Goal: Register for event/course

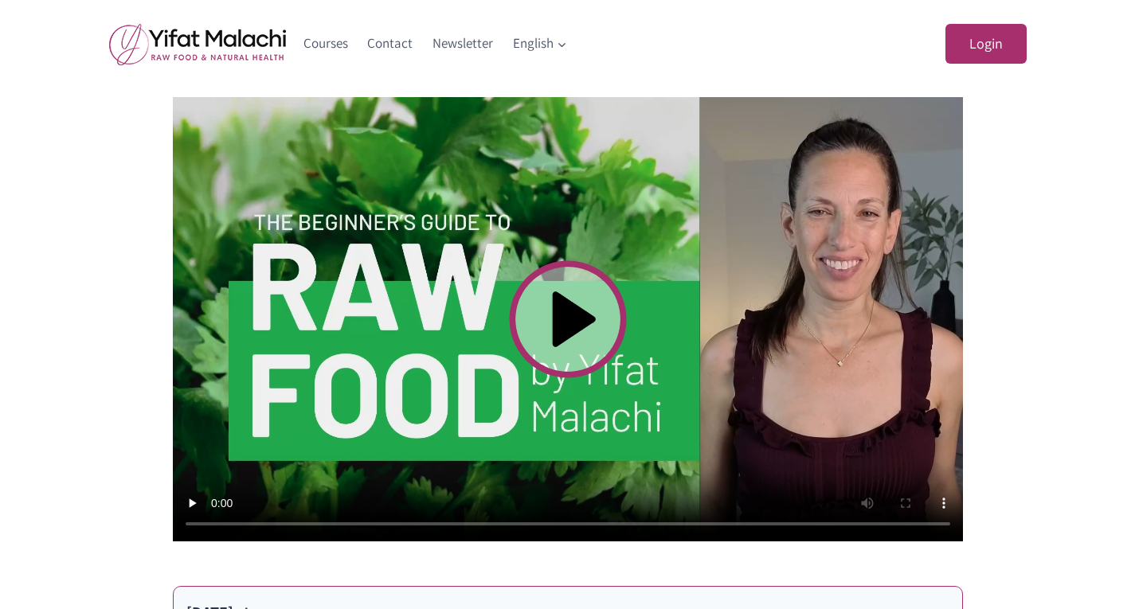
scroll to position [575, 0]
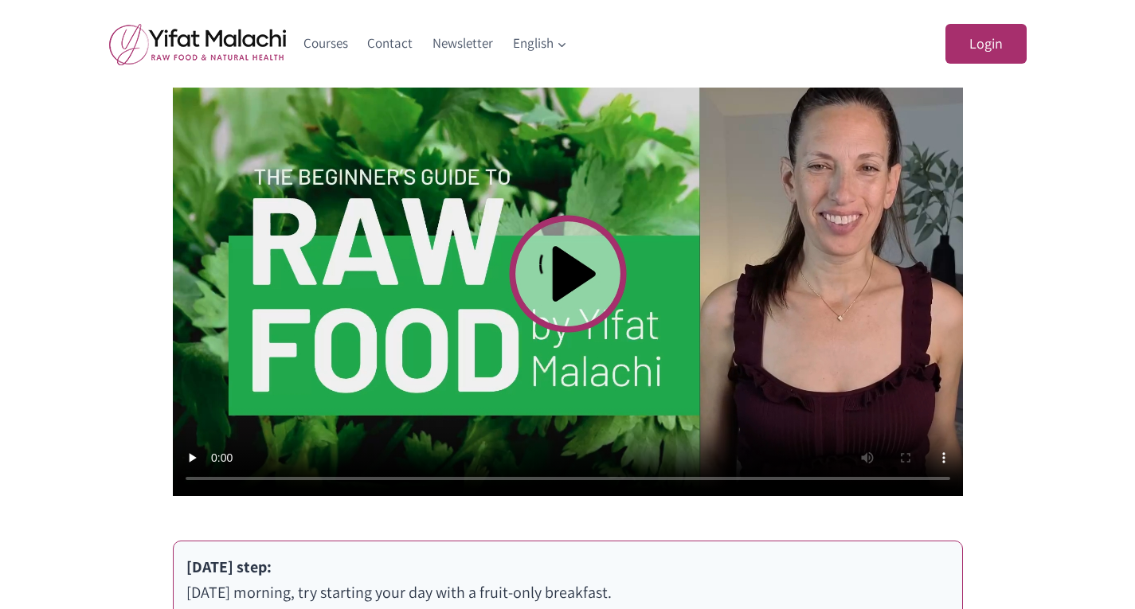
drag, startPoint x: 1139, startPoint y: 75, endPoint x: 1118, endPoint y: 230, distance: 156.7
click at [1118, 230] on html "Login Username or Email Address Password Remember Me Log In Lost Your Password?…" at bounding box center [567, 500] width 1135 height 2151
click at [556, 283] on video at bounding box center [568, 274] width 790 height 444
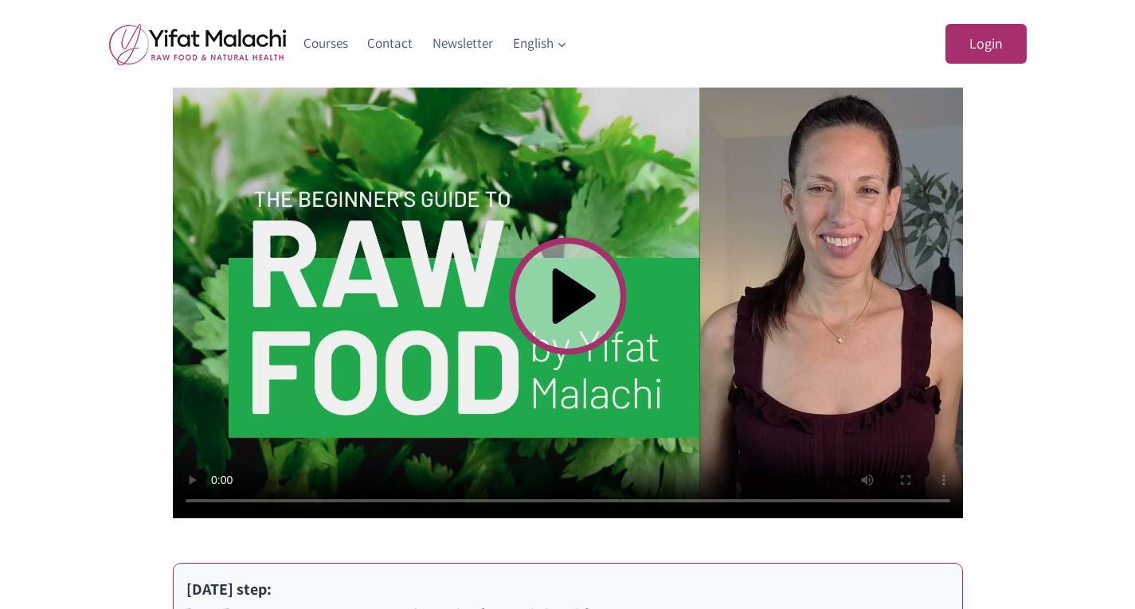
scroll to position [554, 0]
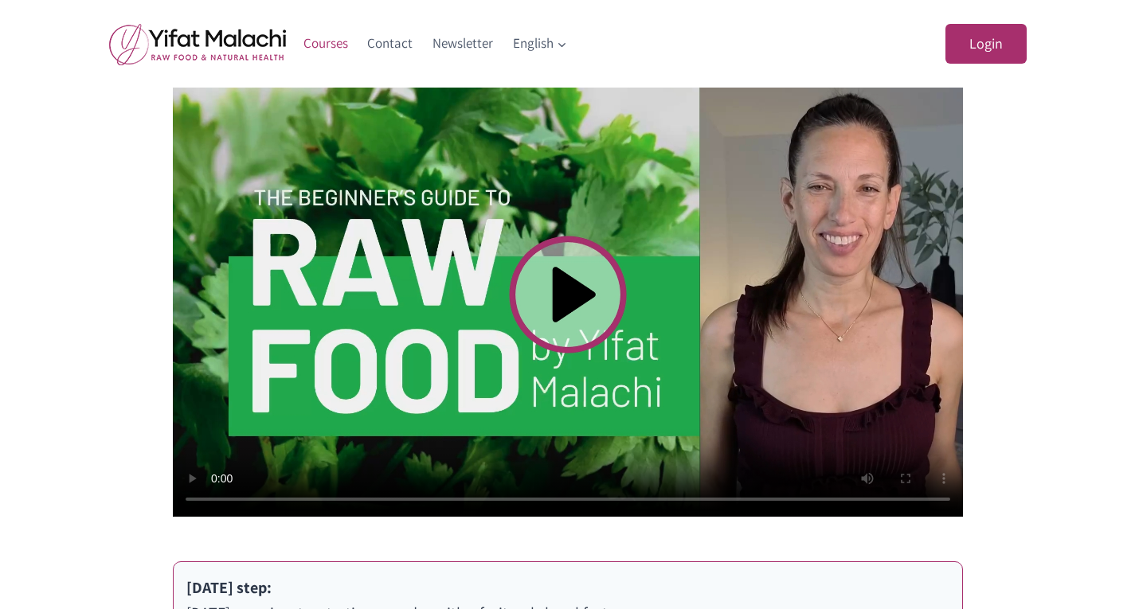
click at [328, 46] on link "Courses" at bounding box center [326, 44] width 65 height 38
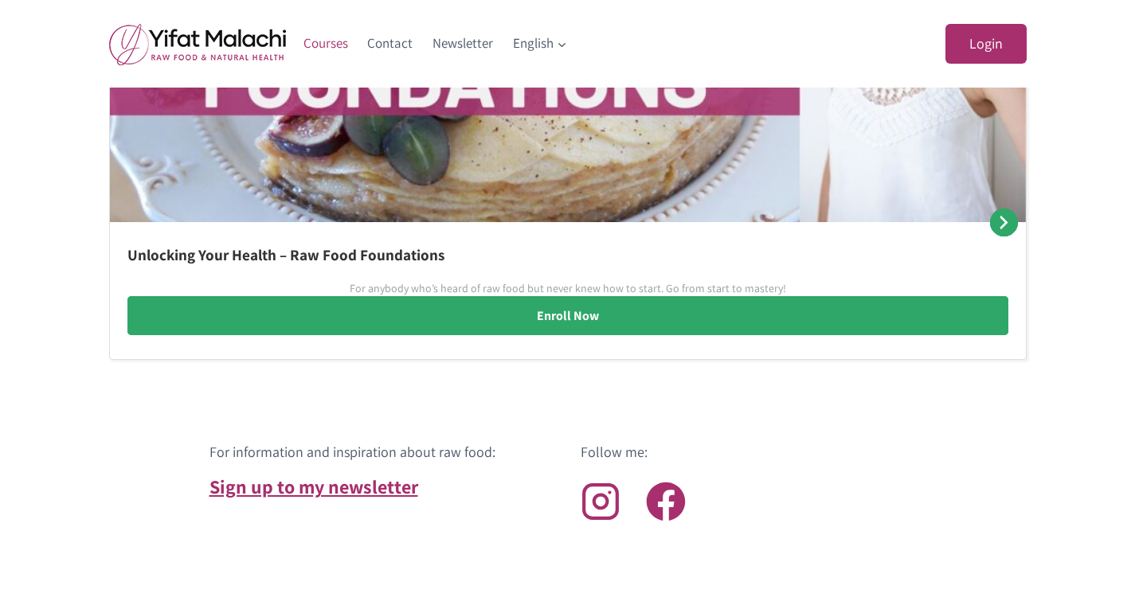
scroll to position [1133, 0]
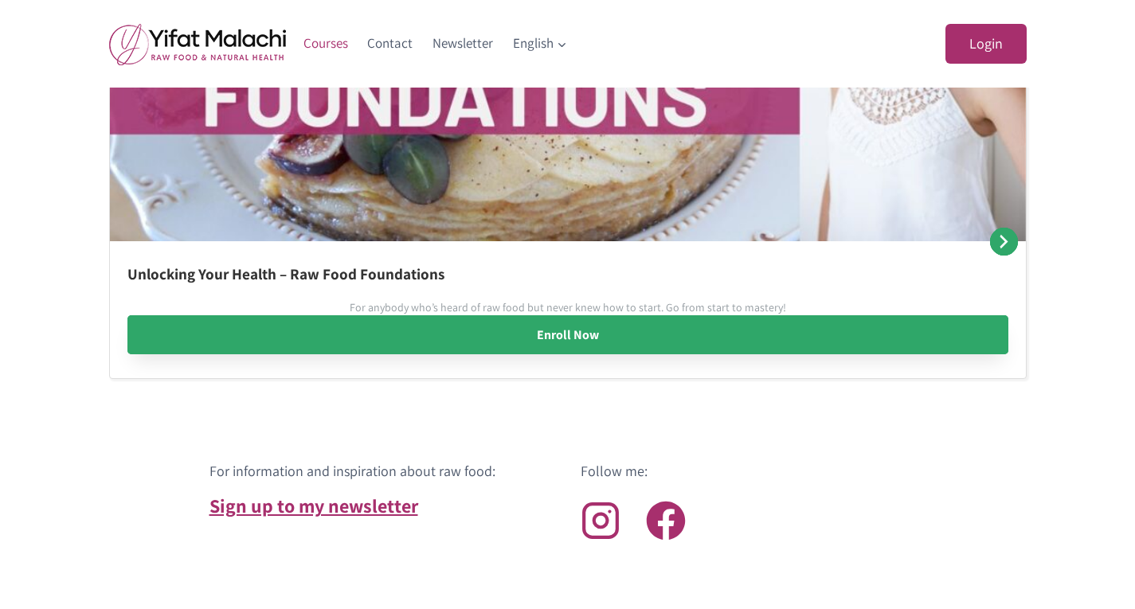
click at [567, 340] on link "Enroll Now" at bounding box center [567, 335] width 881 height 40
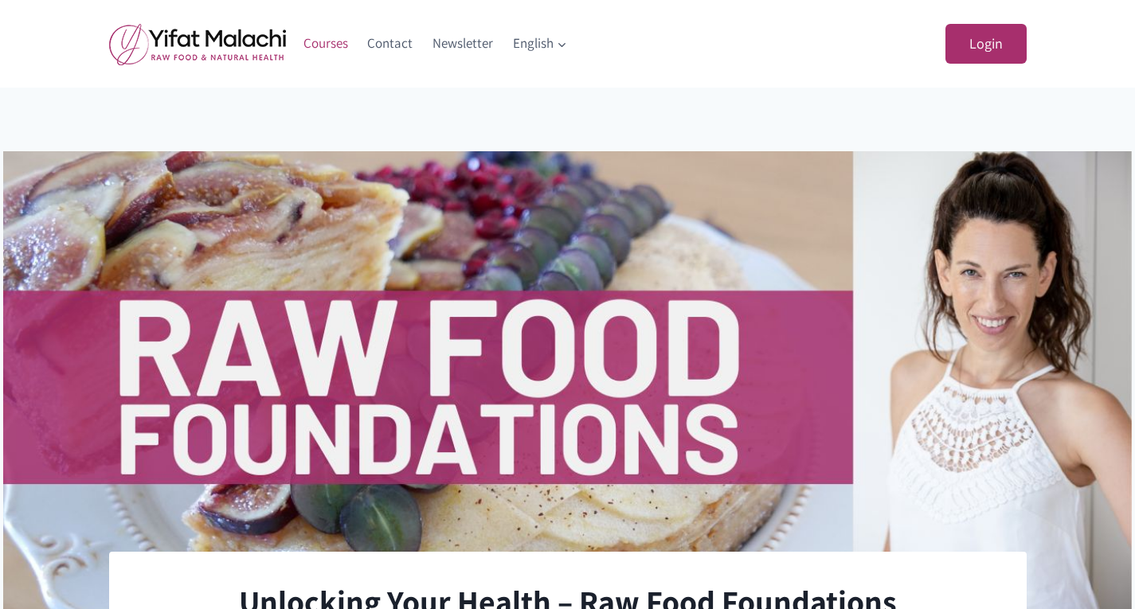
click at [333, 45] on link "Courses" at bounding box center [326, 44] width 65 height 38
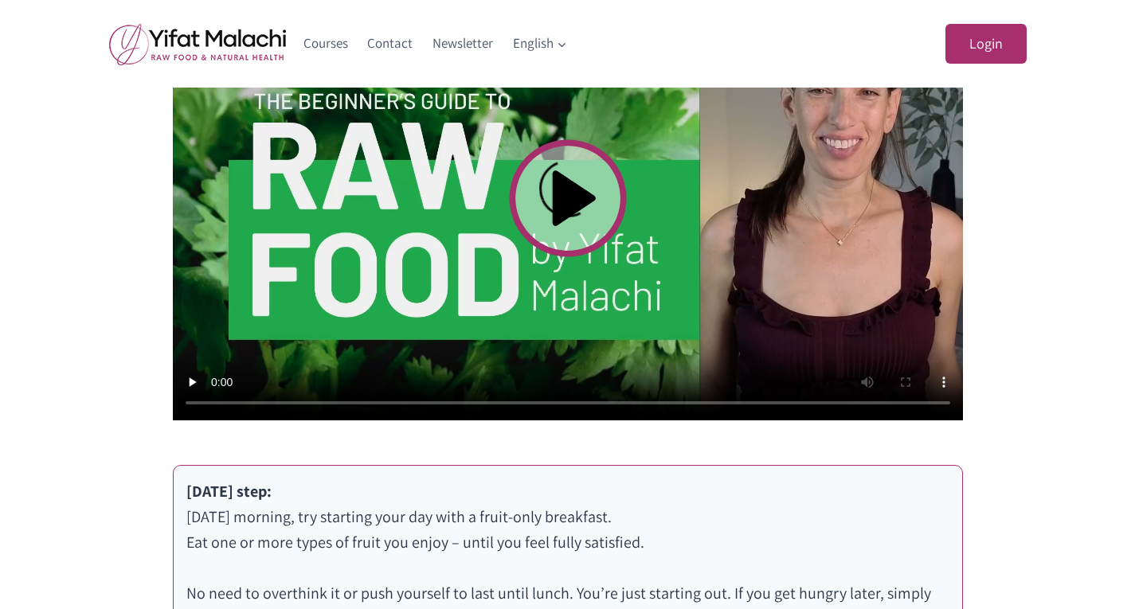
scroll to position [511, 0]
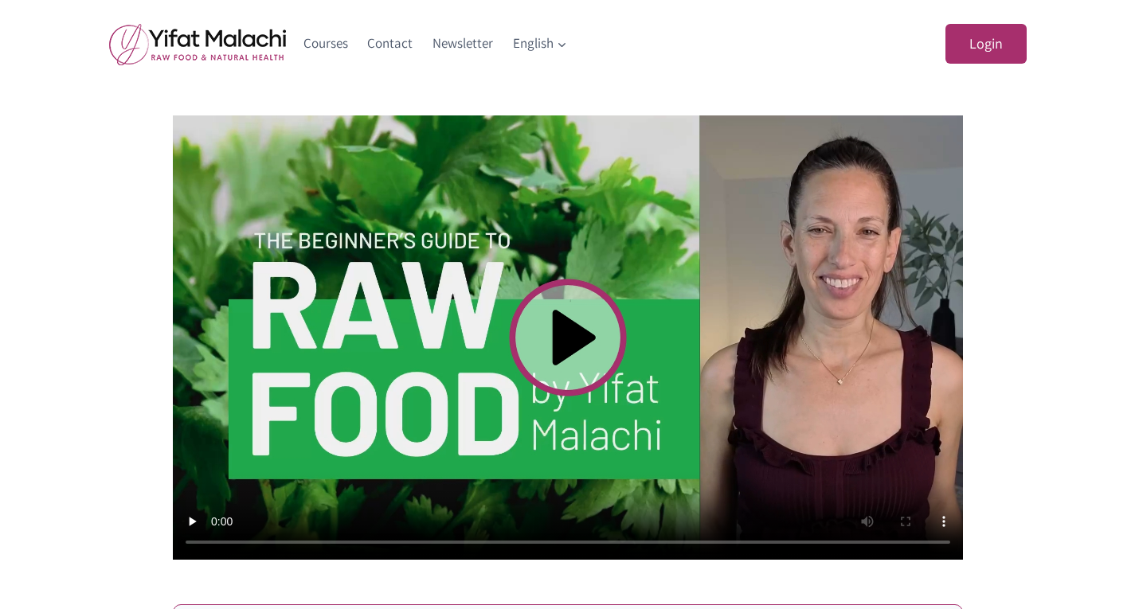
click at [566, 352] on video at bounding box center [568, 337] width 790 height 444
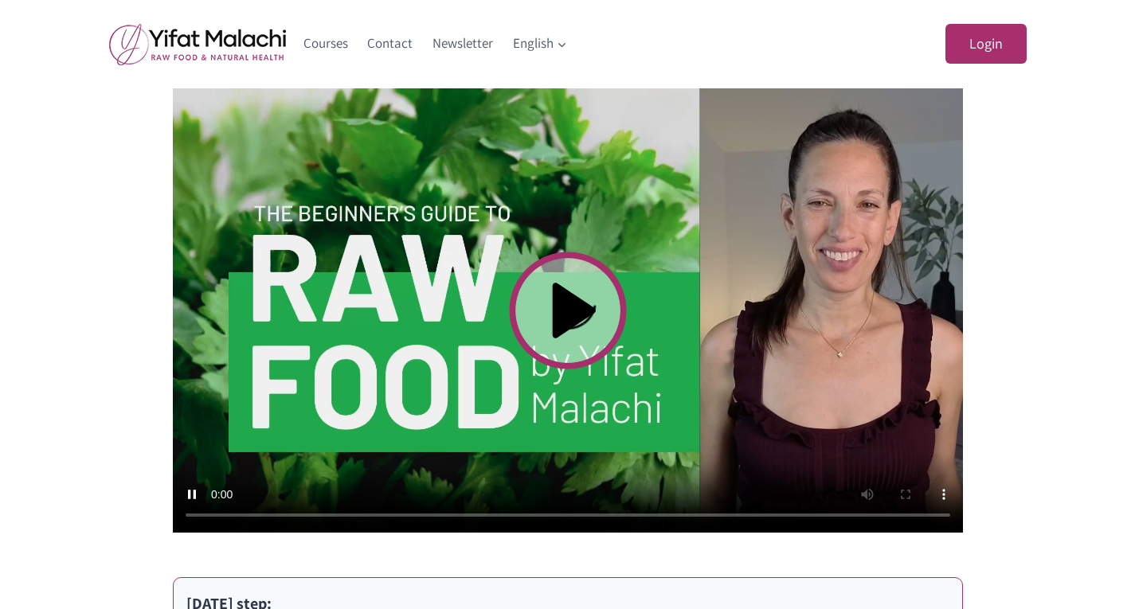
scroll to position [459, 0]
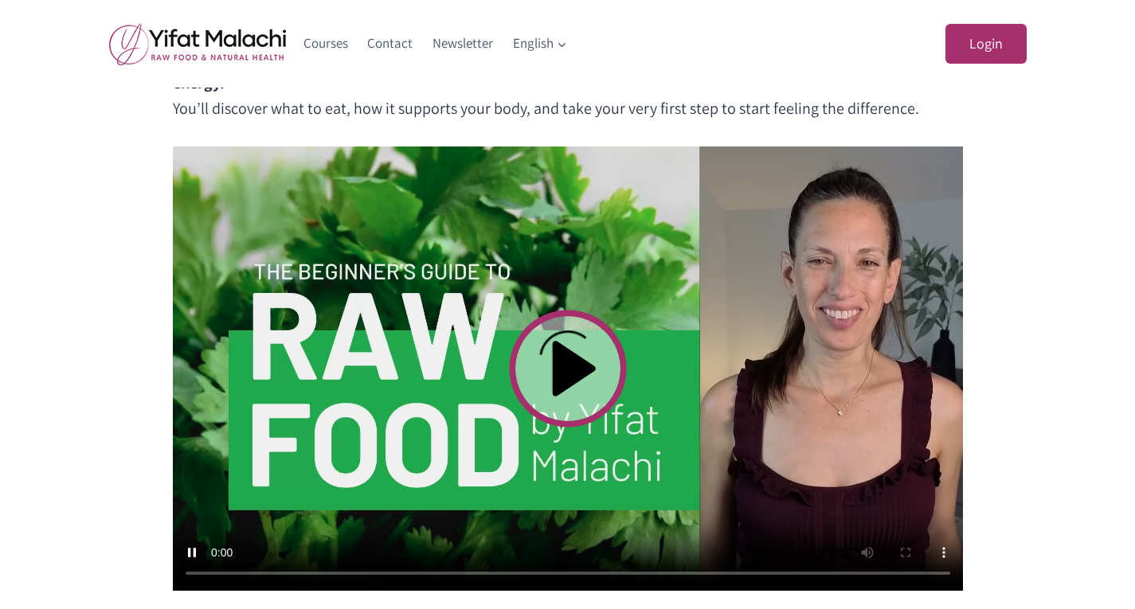
click at [193, 493] on video at bounding box center [568, 369] width 790 height 444
